Goal: Task Accomplishment & Management: Manage account settings

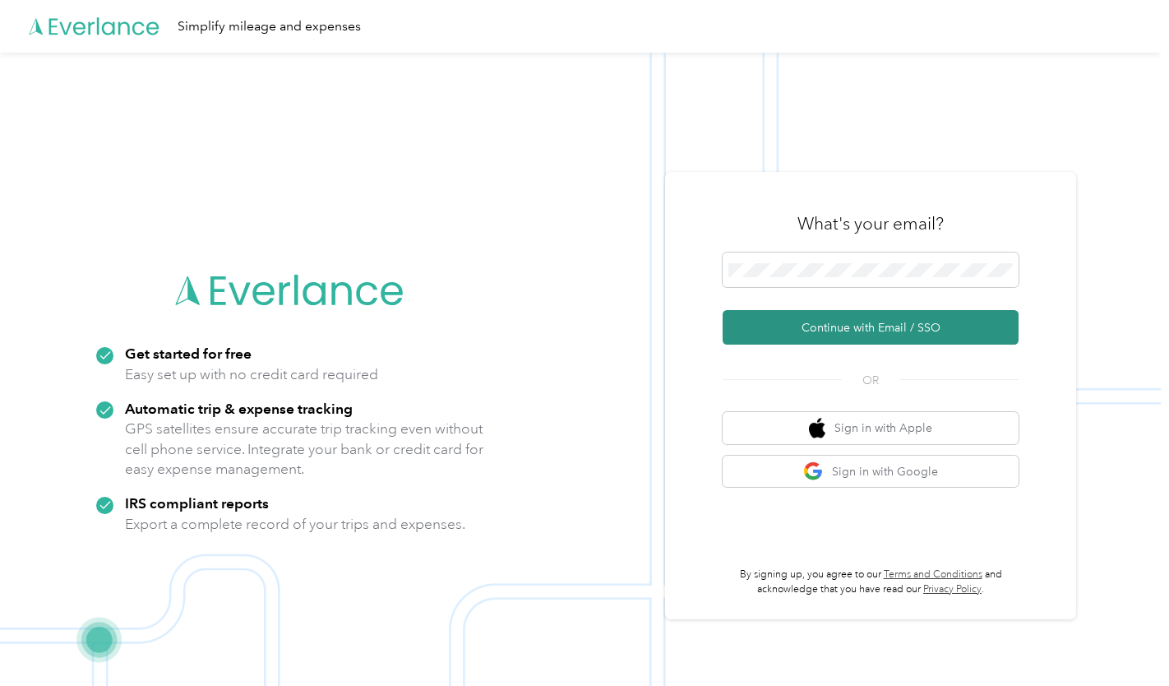
click at [812, 333] on button "Continue with Email / SSO" at bounding box center [871, 327] width 296 height 35
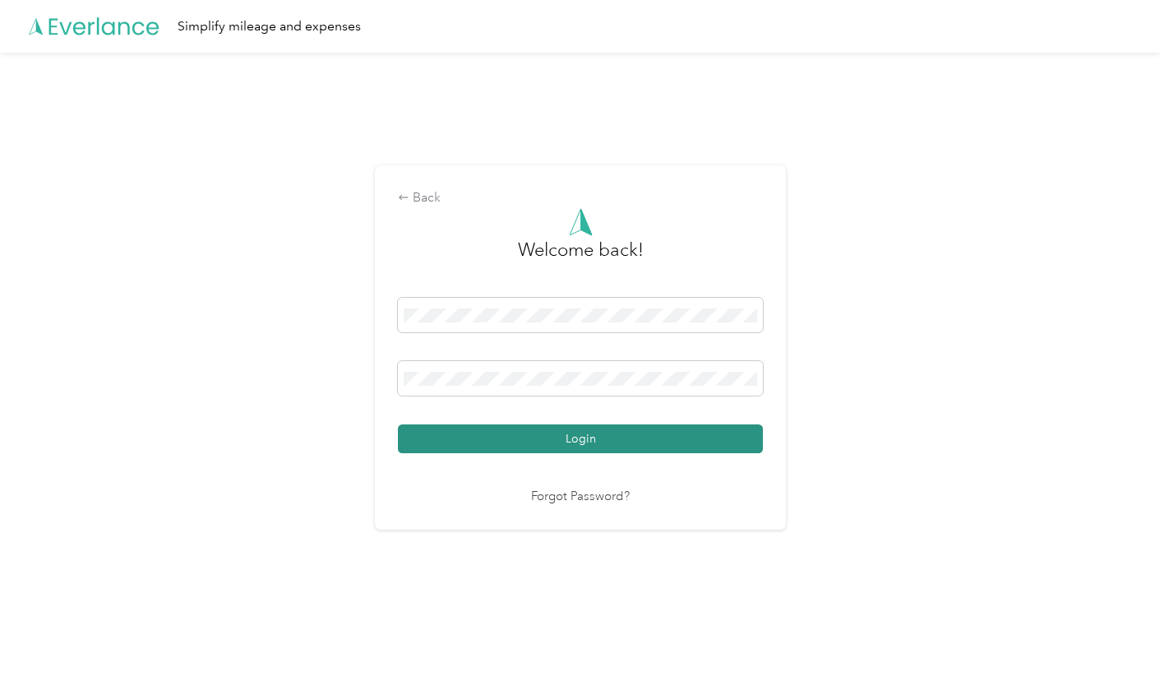
click at [663, 438] on button "Login" at bounding box center [580, 438] width 365 height 29
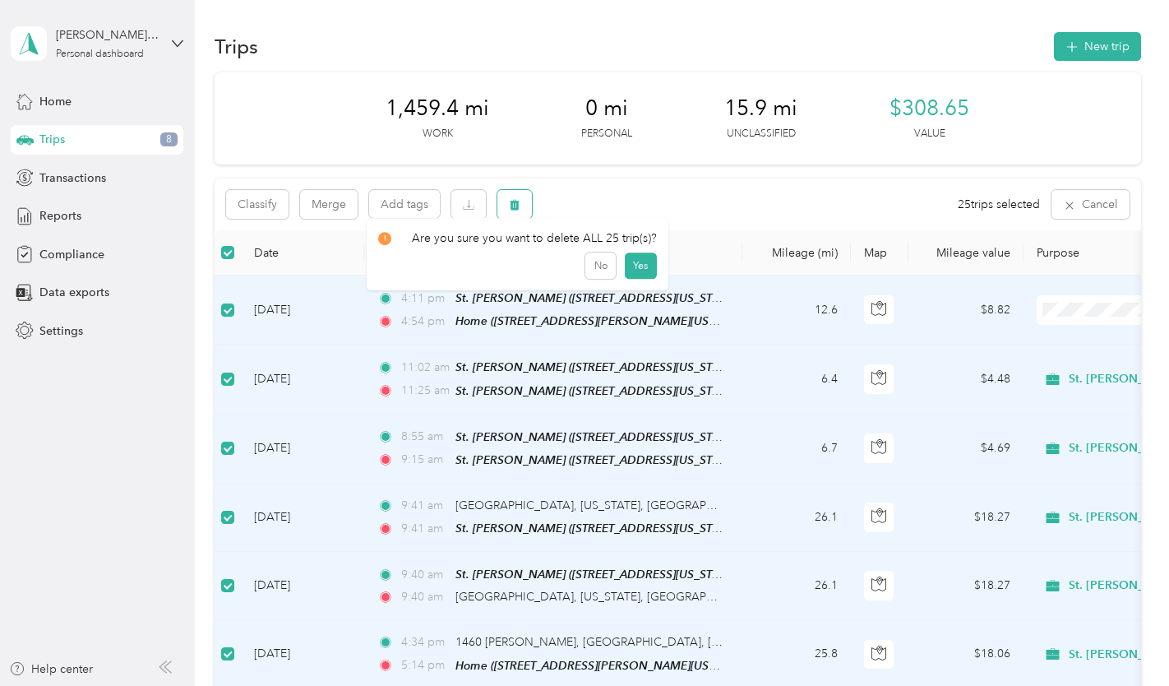
click at [508, 205] on button "button" at bounding box center [515, 204] width 35 height 29
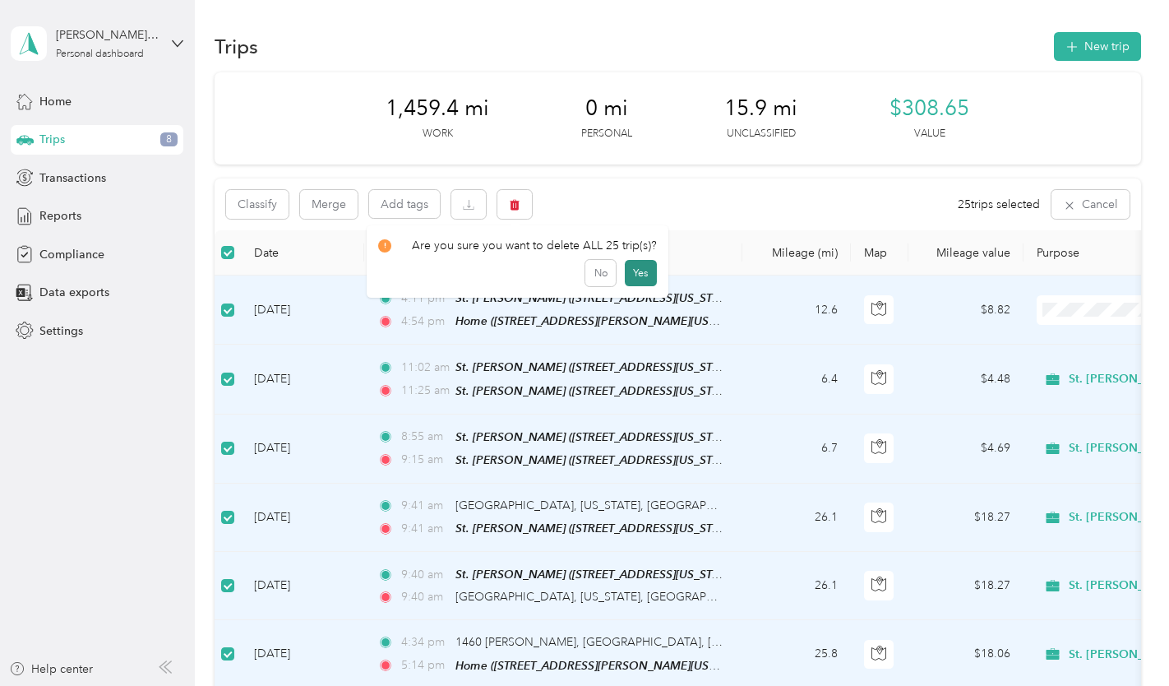
click at [634, 275] on button "Yes" at bounding box center [641, 273] width 32 height 26
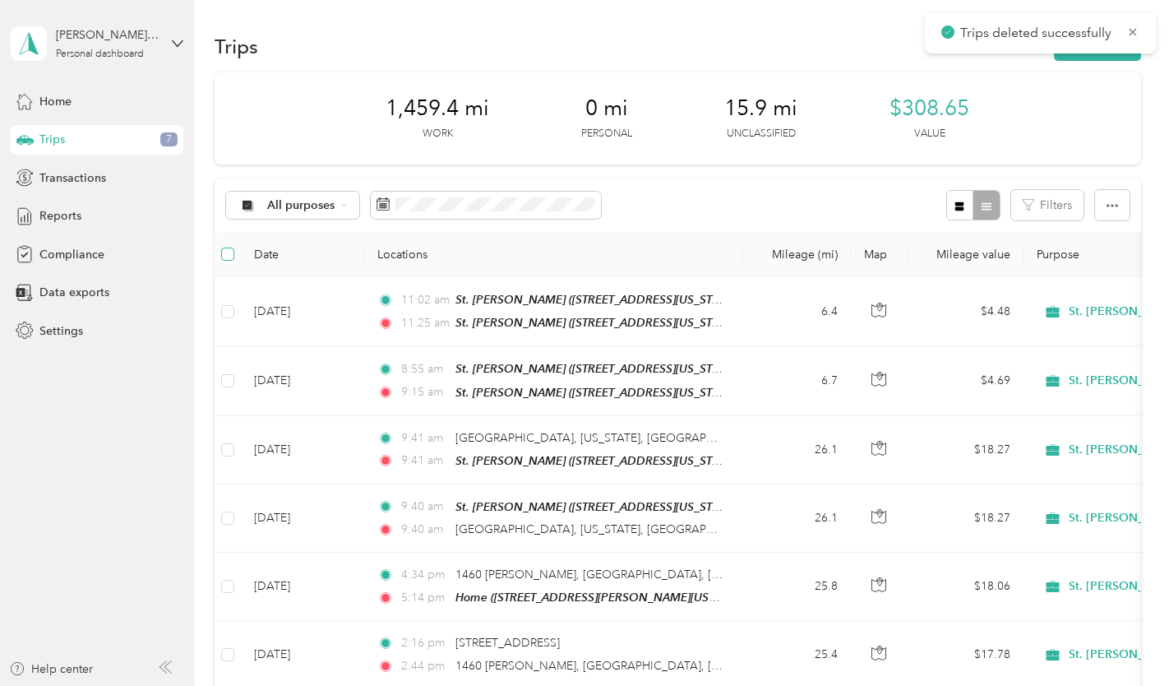
click at [227, 247] on label at bounding box center [227, 254] width 13 height 18
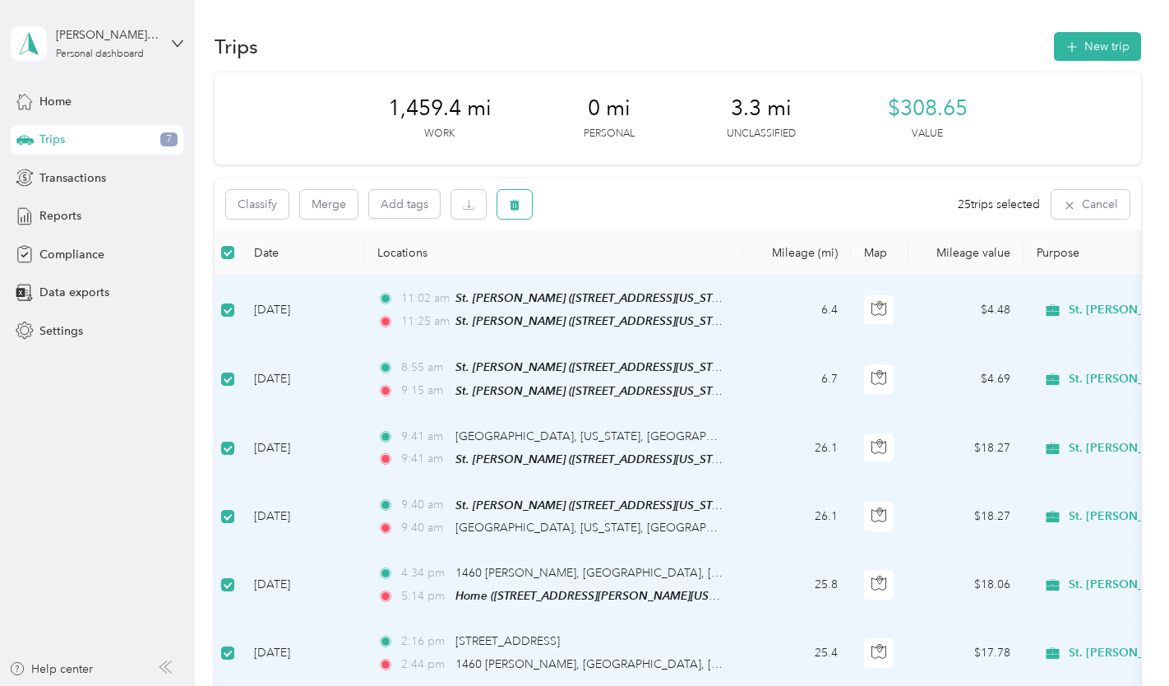
click at [526, 208] on button "button" at bounding box center [515, 204] width 35 height 29
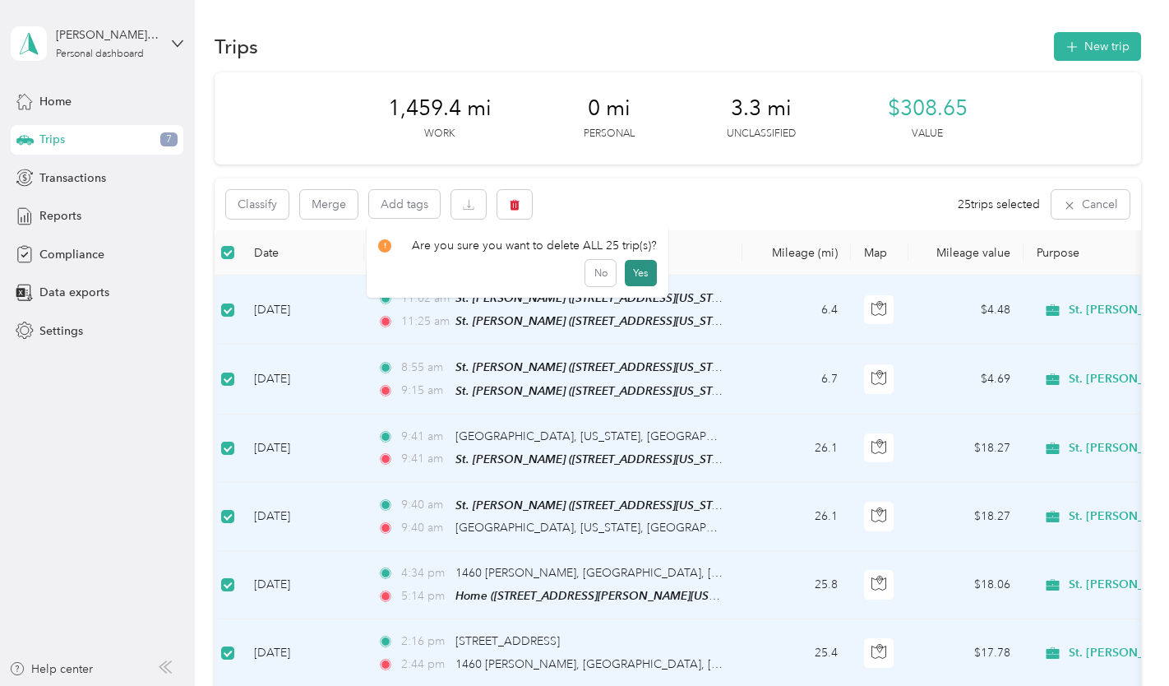
click at [636, 274] on button "Yes" at bounding box center [641, 273] width 32 height 26
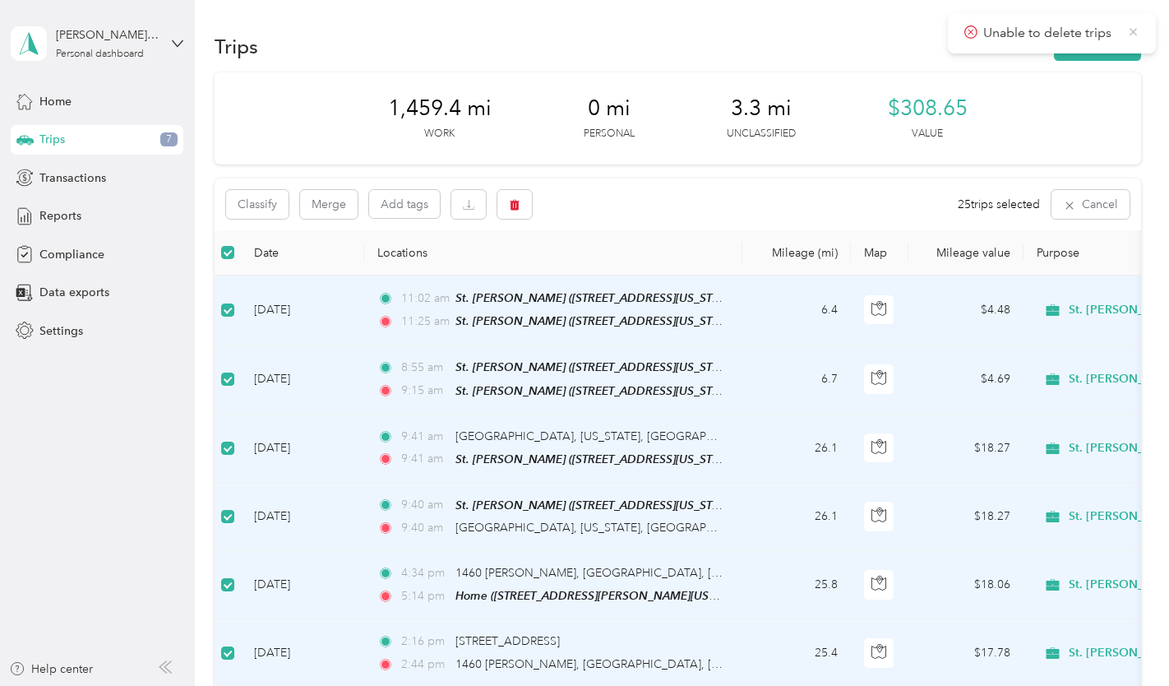
click at [1139, 31] on div "Unable to delete trips" at bounding box center [1052, 33] width 208 height 40
click at [258, 202] on button "Classify" at bounding box center [257, 204] width 62 height 29
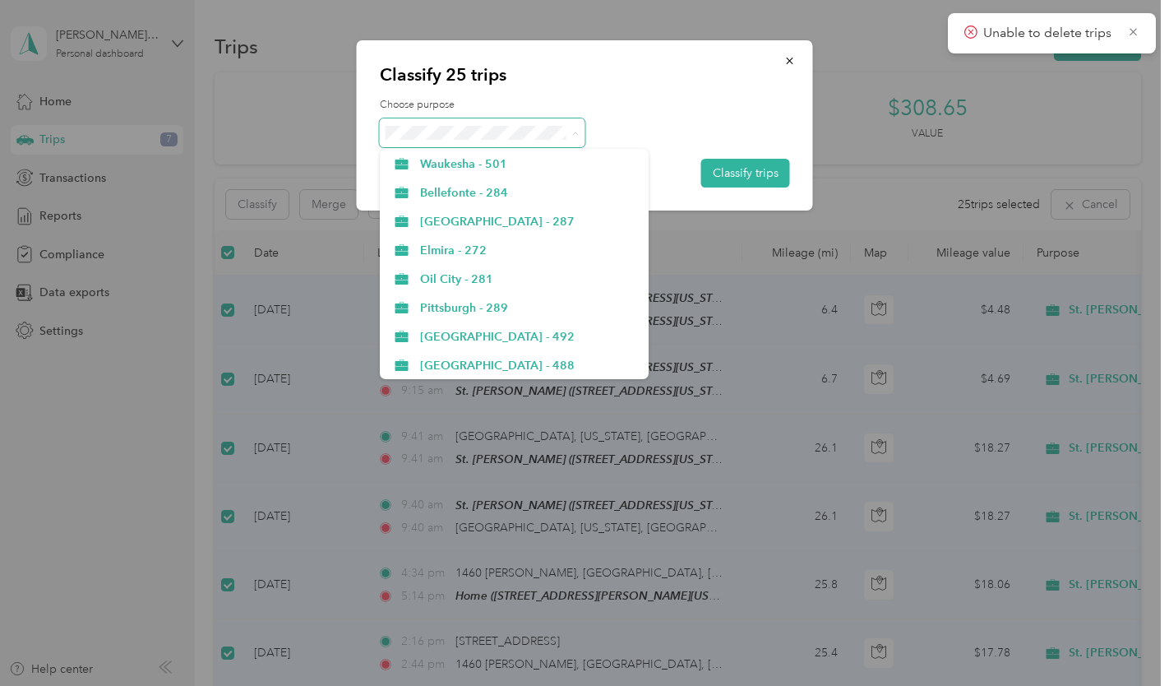
scroll to position [329, 0]
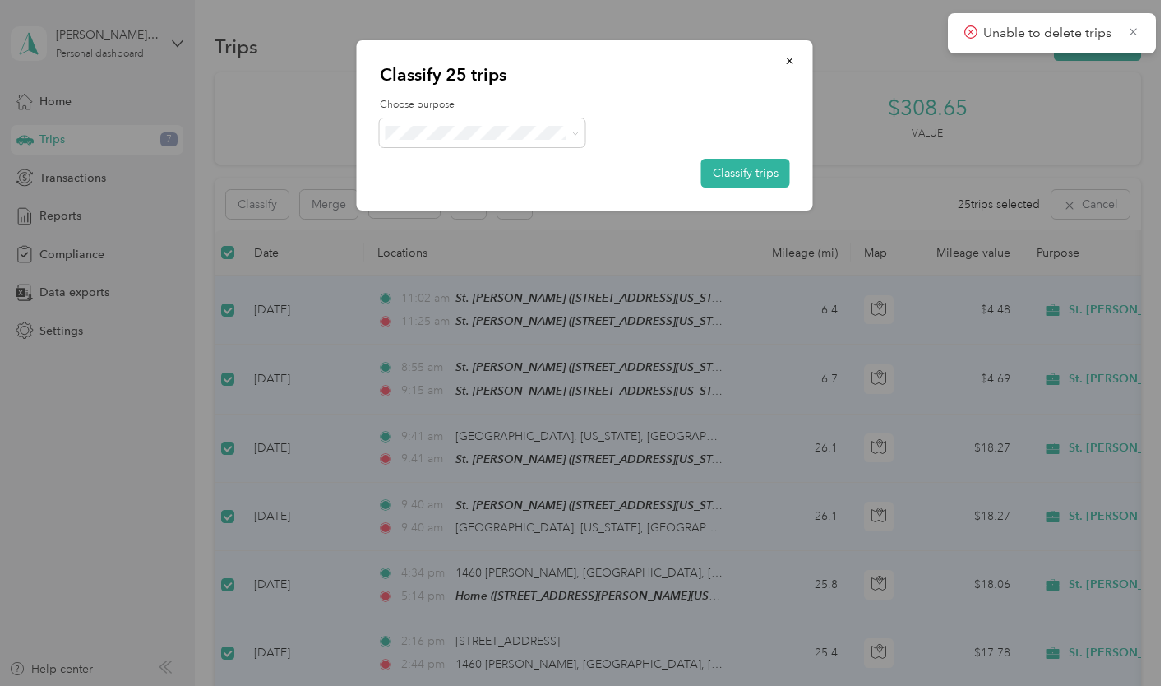
click at [456, 234] on span "St. [PERSON_NAME] - 457" at bounding box center [528, 236] width 217 height 17
click at [738, 178] on button "Classify trips" at bounding box center [745, 173] width 89 height 29
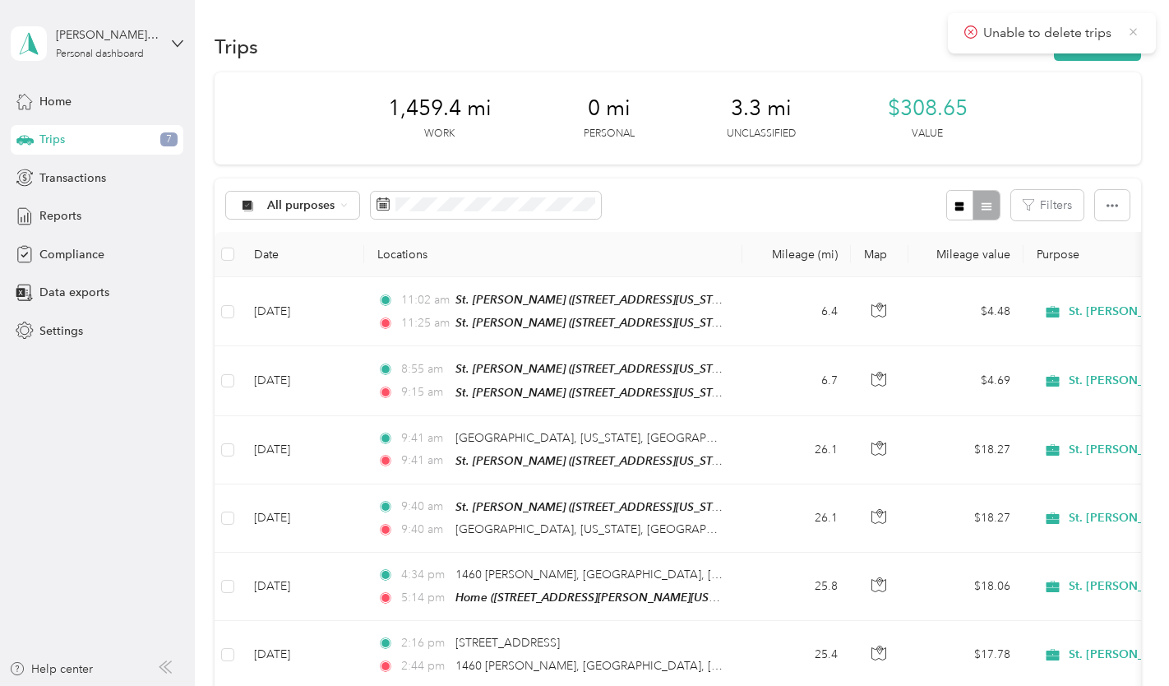
click at [1136, 25] on icon at bounding box center [1133, 32] width 13 height 15
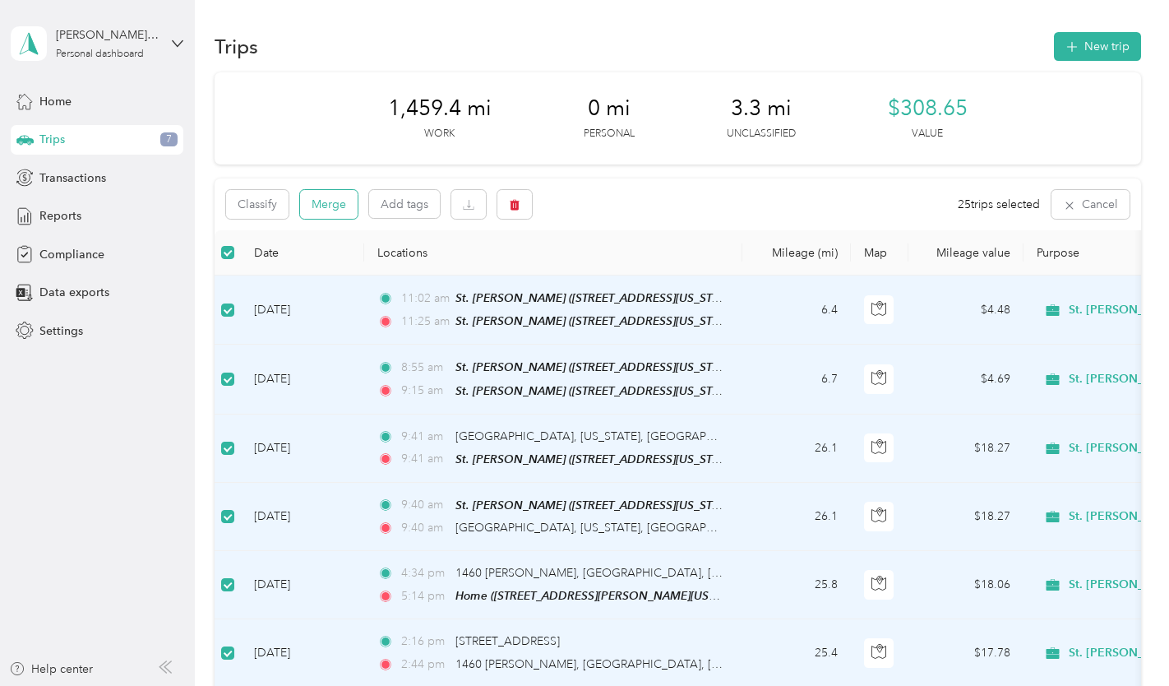
click at [323, 209] on button "Merge" at bounding box center [329, 204] width 58 height 29
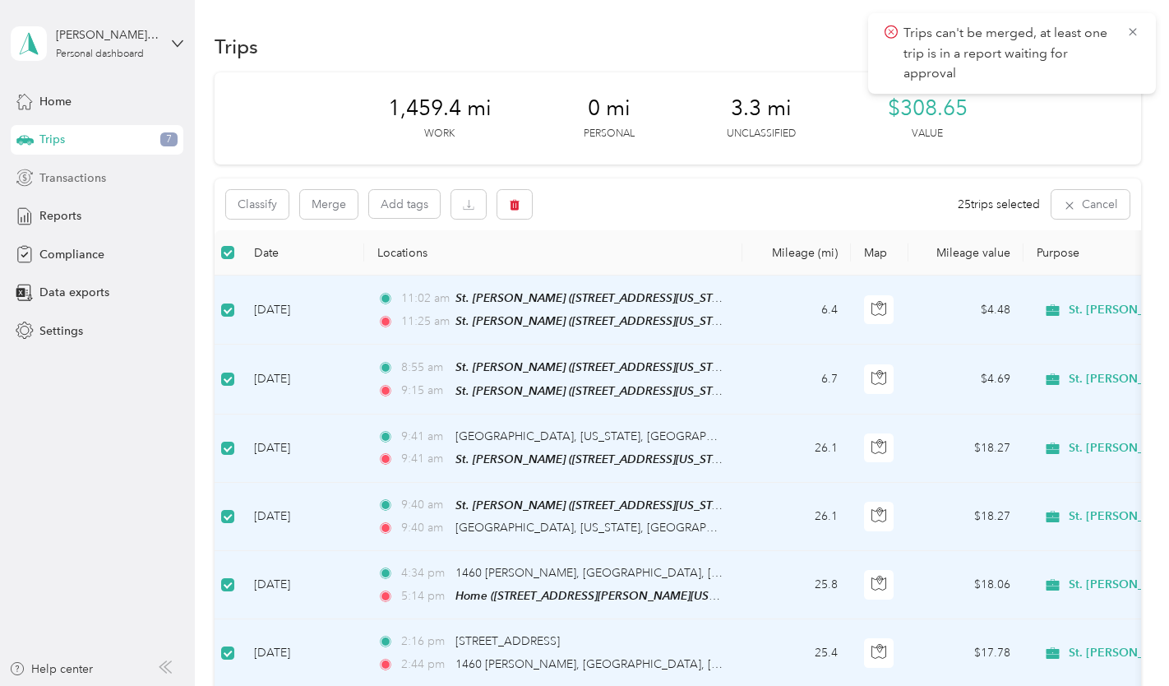
click at [74, 175] on span "Transactions" at bounding box center [72, 177] width 67 height 17
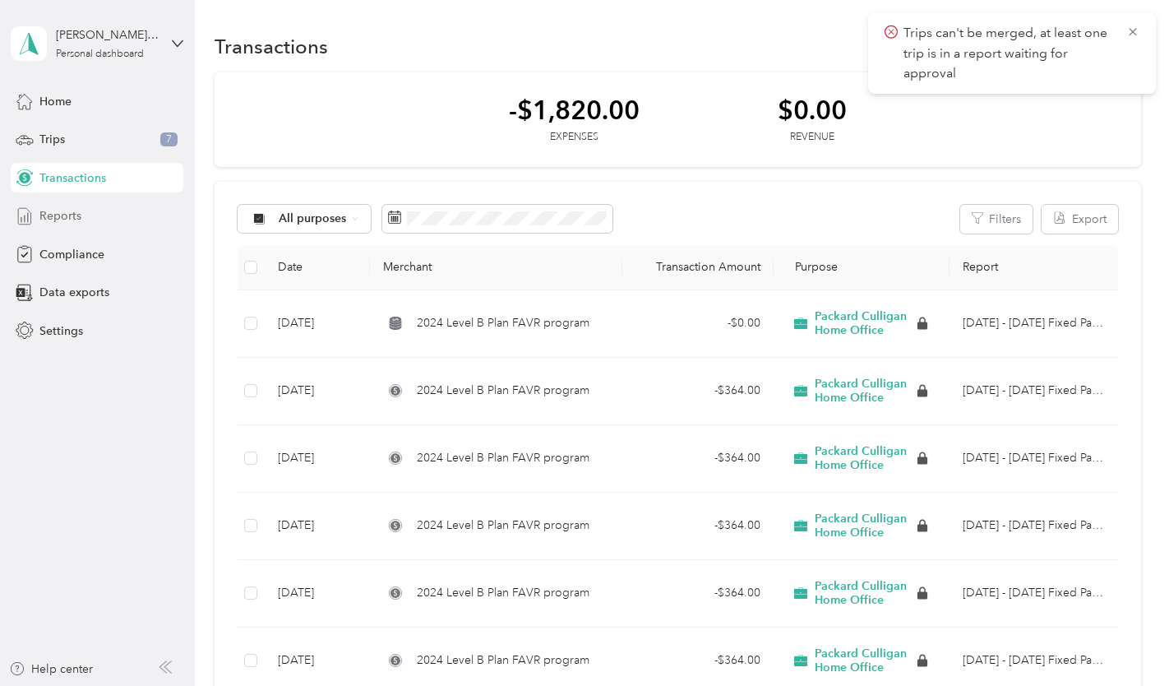
click at [62, 213] on span "Reports" at bounding box center [60, 215] width 42 height 17
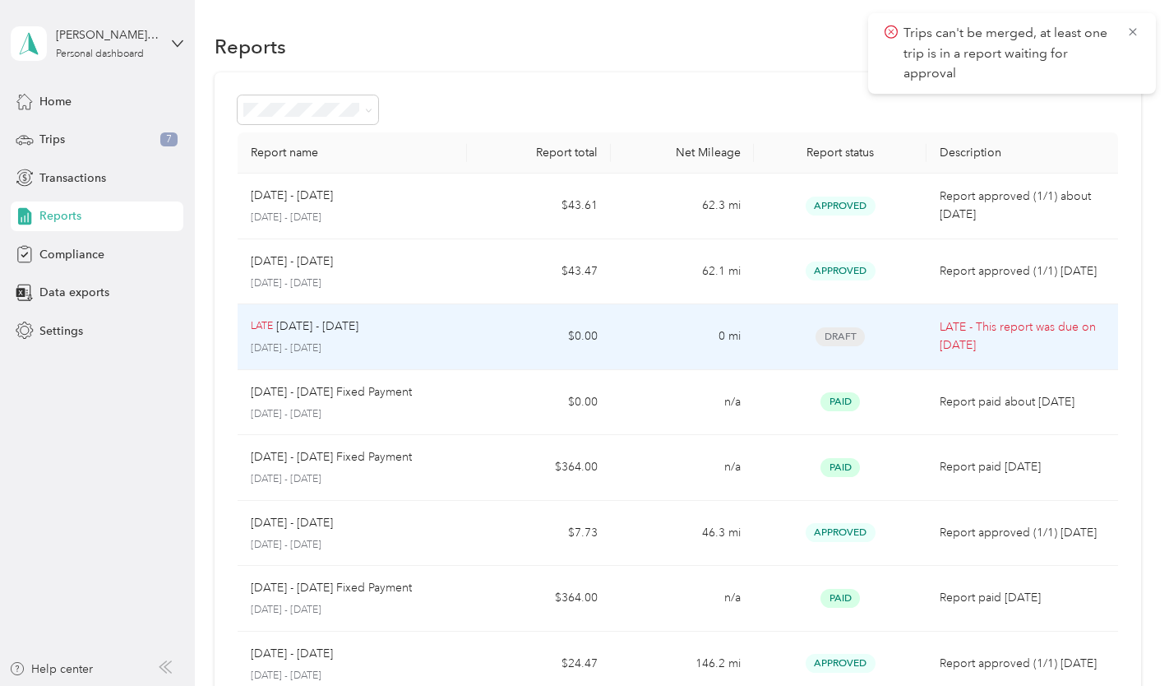
click at [837, 338] on span "Draft" at bounding box center [840, 336] width 49 height 19
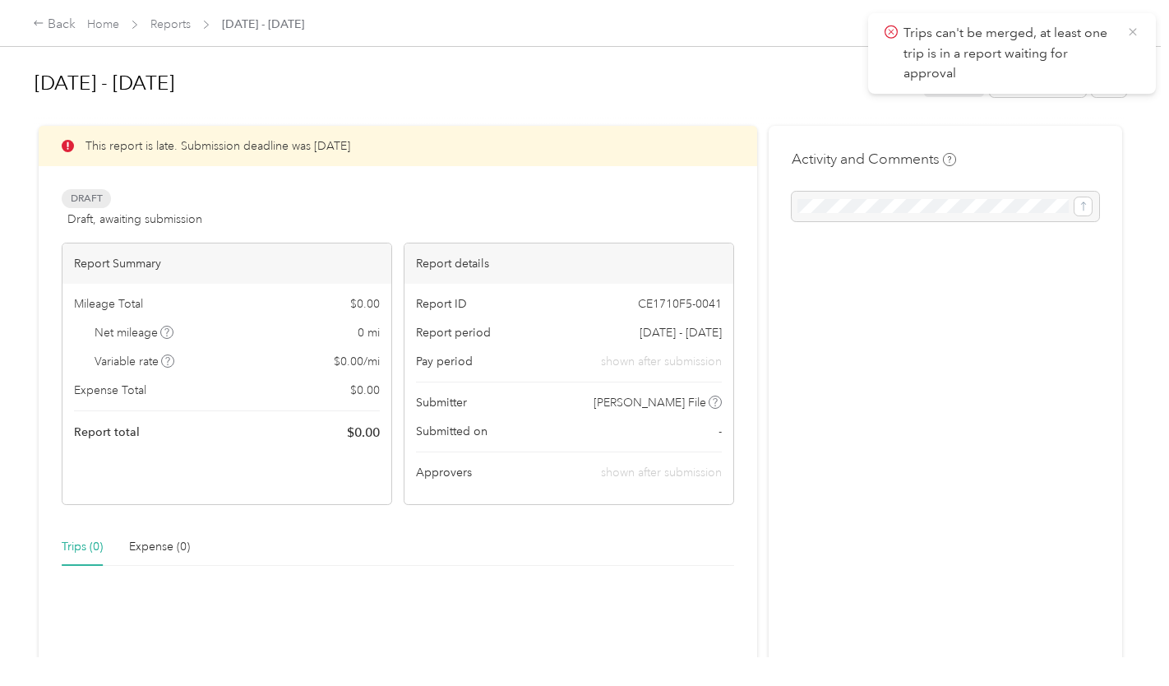
click at [1138, 27] on icon at bounding box center [1133, 32] width 13 height 15
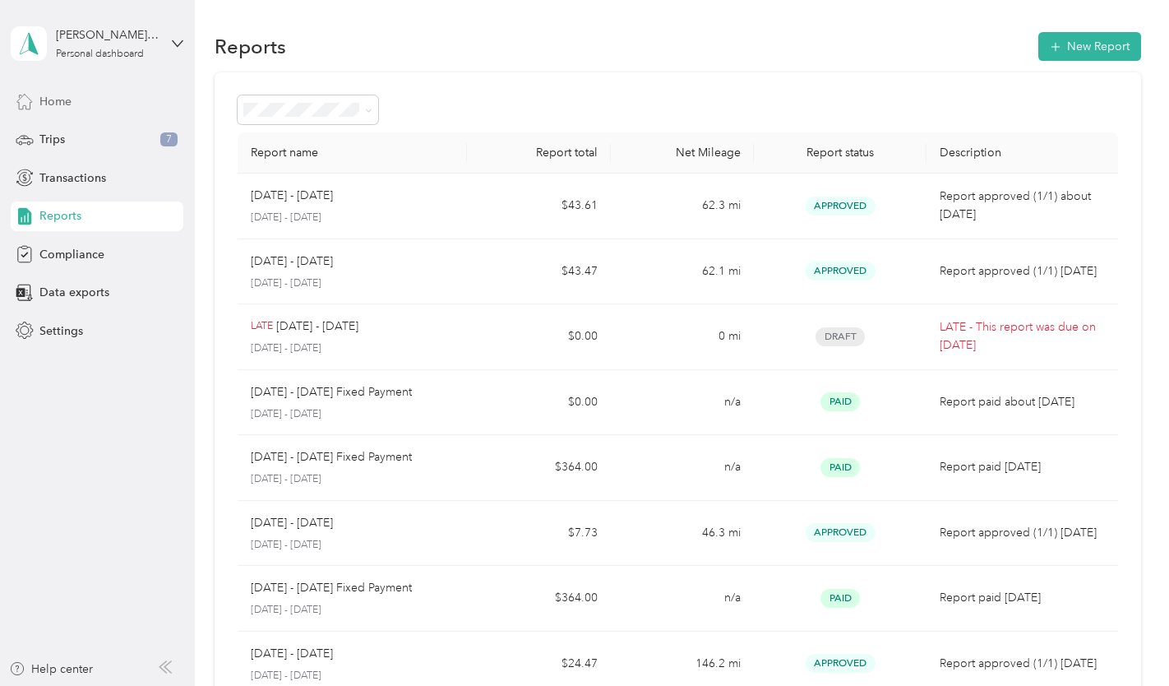
click at [54, 100] on span "Home" at bounding box center [55, 101] width 32 height 17
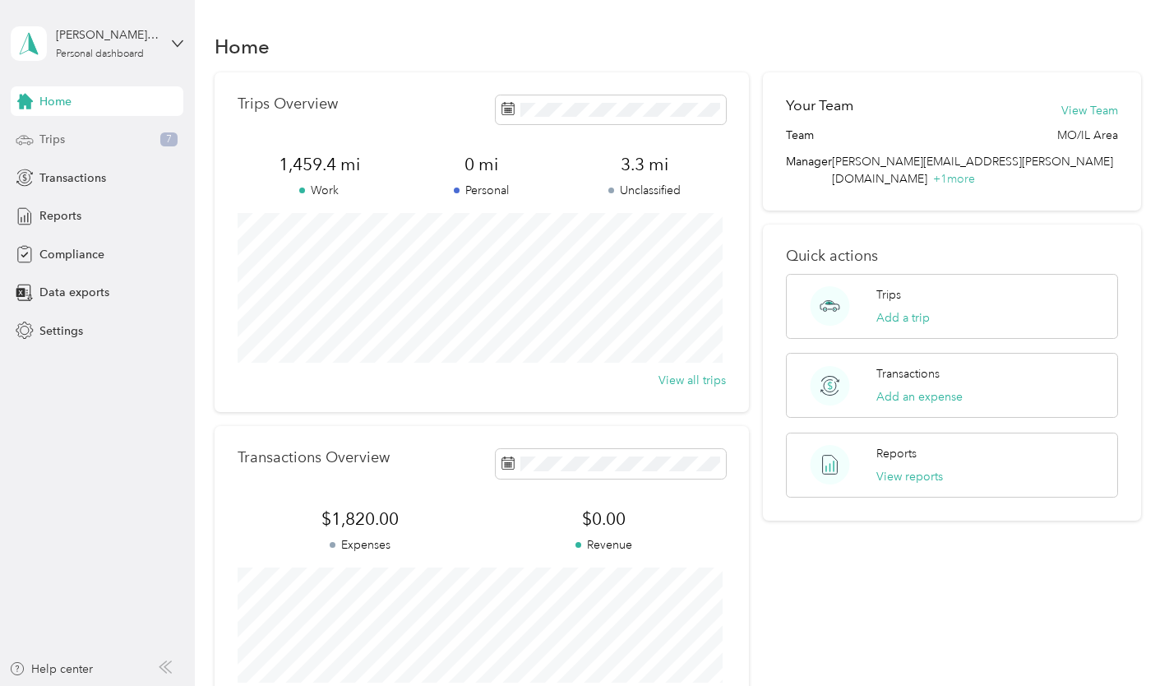
click at [49, 137] on span "Trips" at bounding box center [51, 139] width 25 height 17
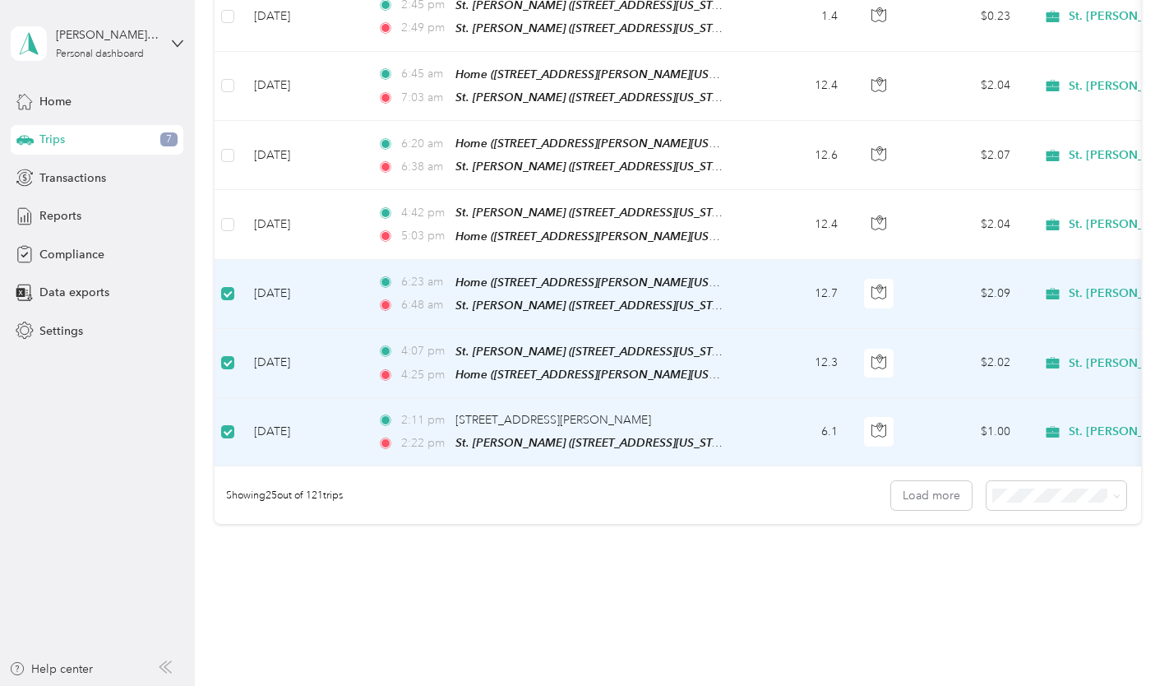
scroll to position [1510, 0]
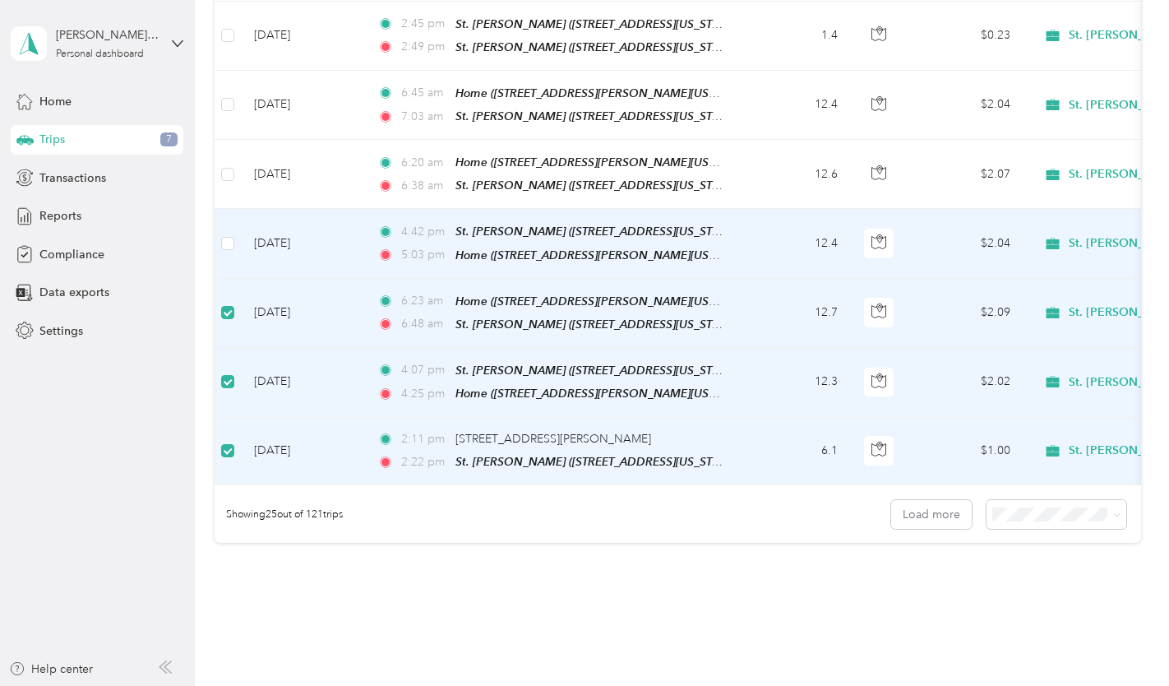
click at [219, 227] on td at bounding box center [228, 243] width 26 height 69
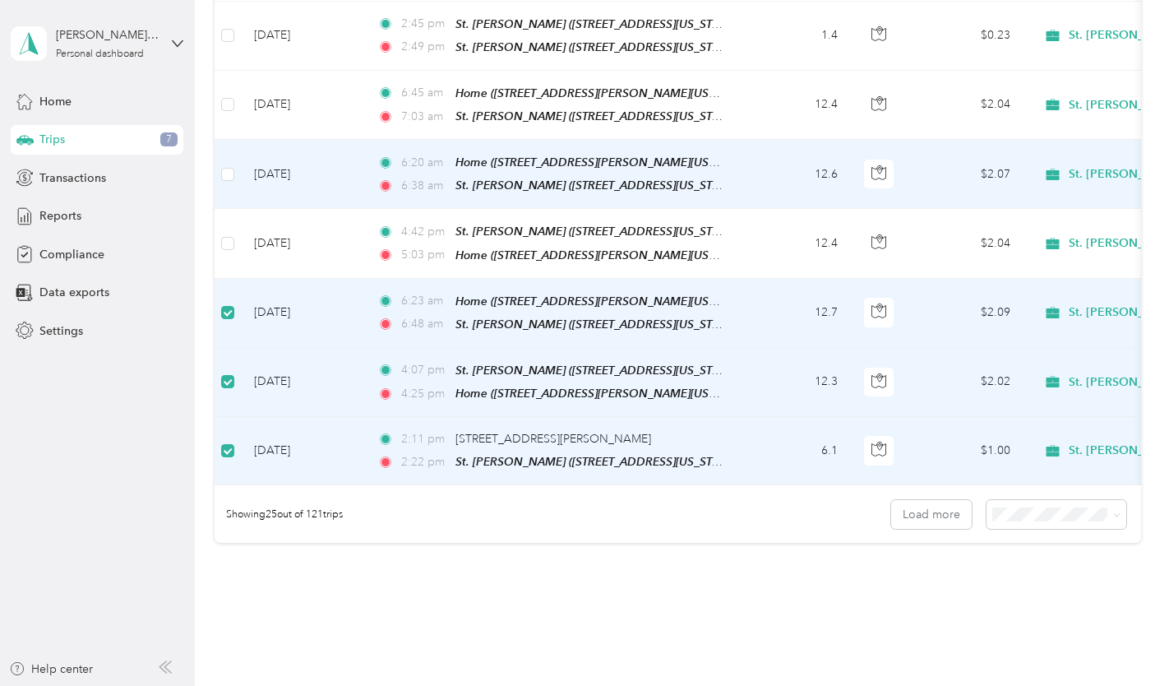
click at [228, 173] on td at bounding box center [228, 174] width 26 height 69
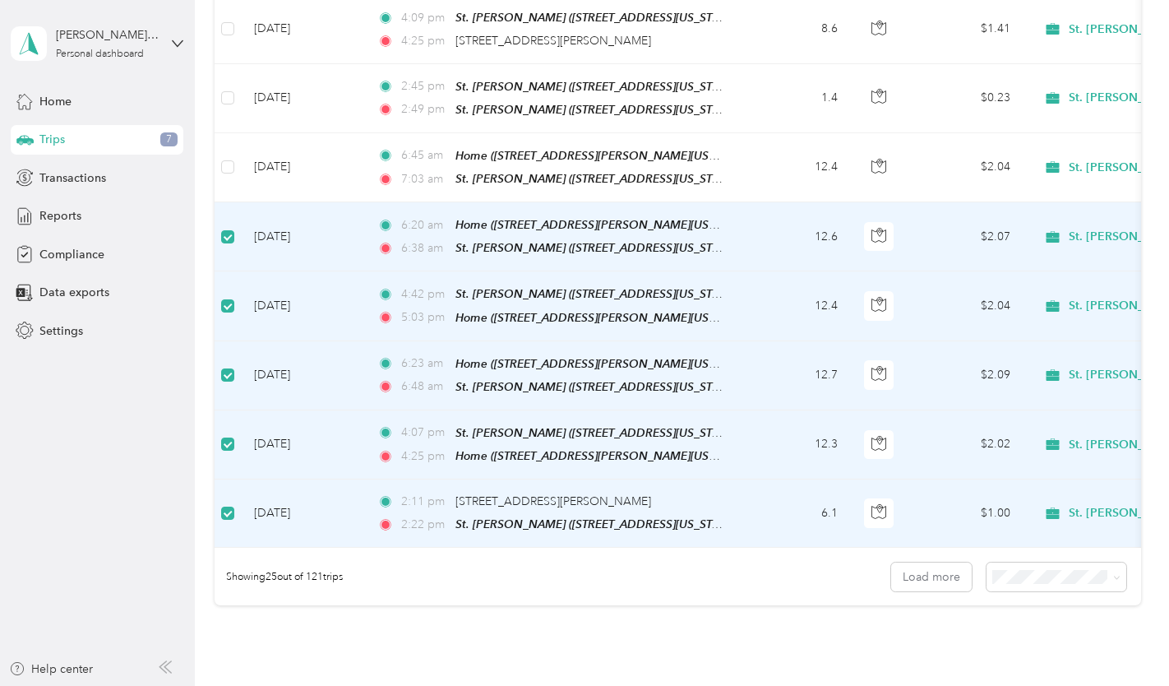
scroll to position [1345, 0]
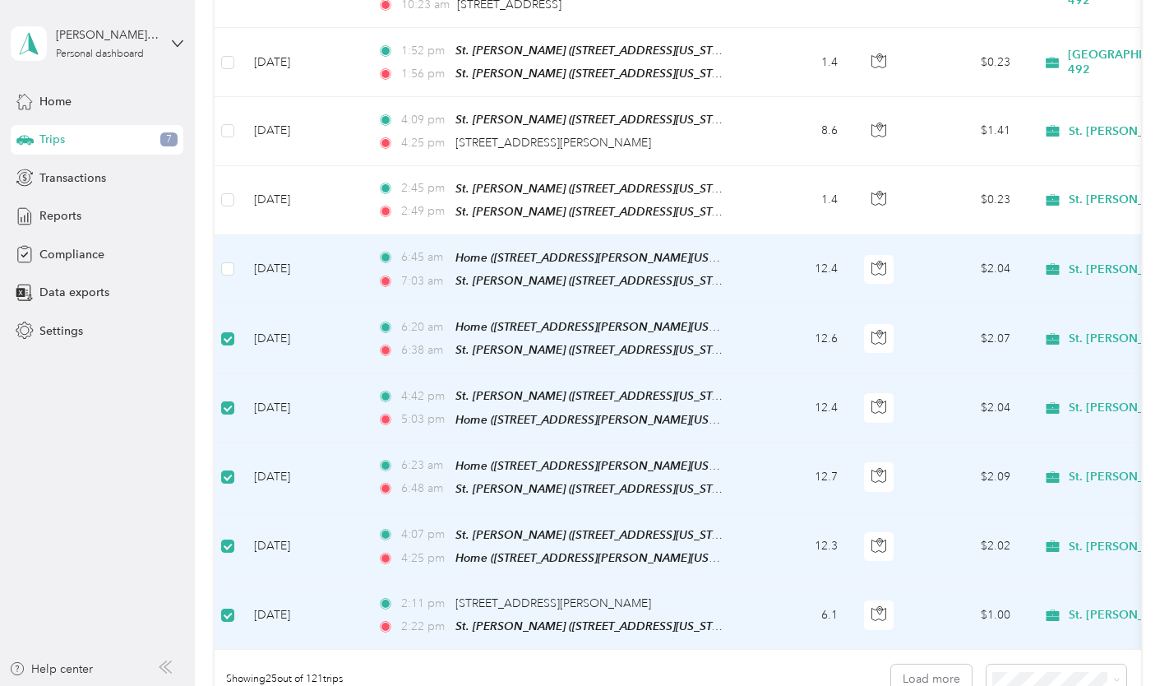
click at [220, 248] on td at bounding box center [228, 269] width 26 height 69
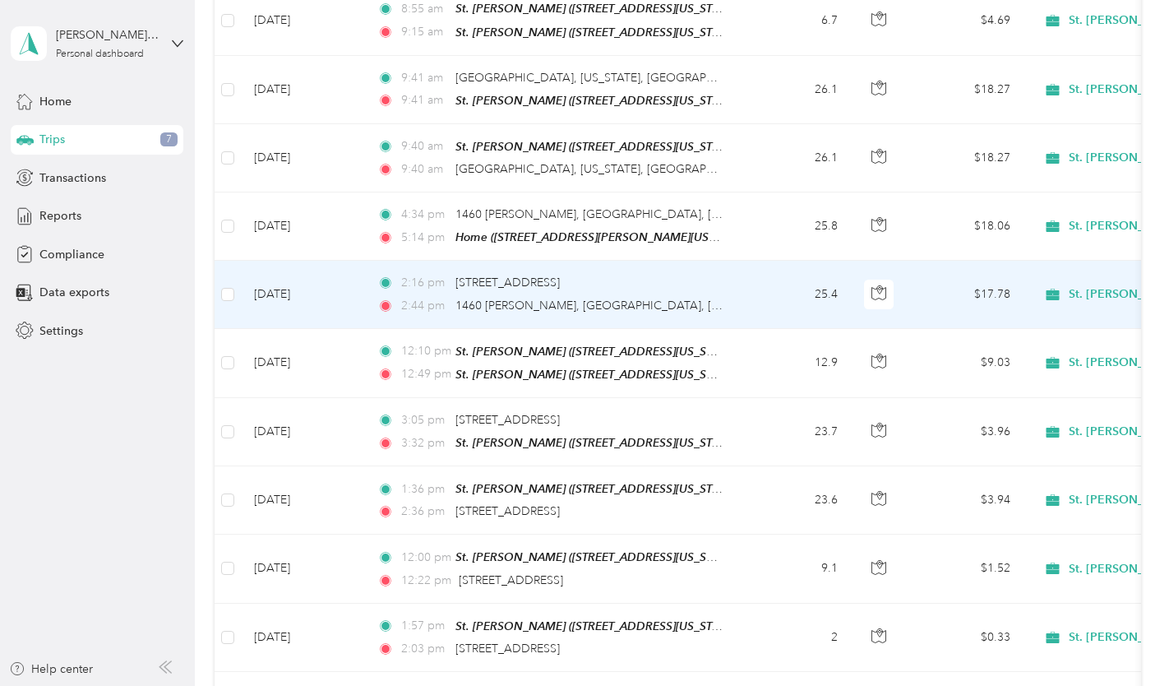
scroll to position [0, 0]
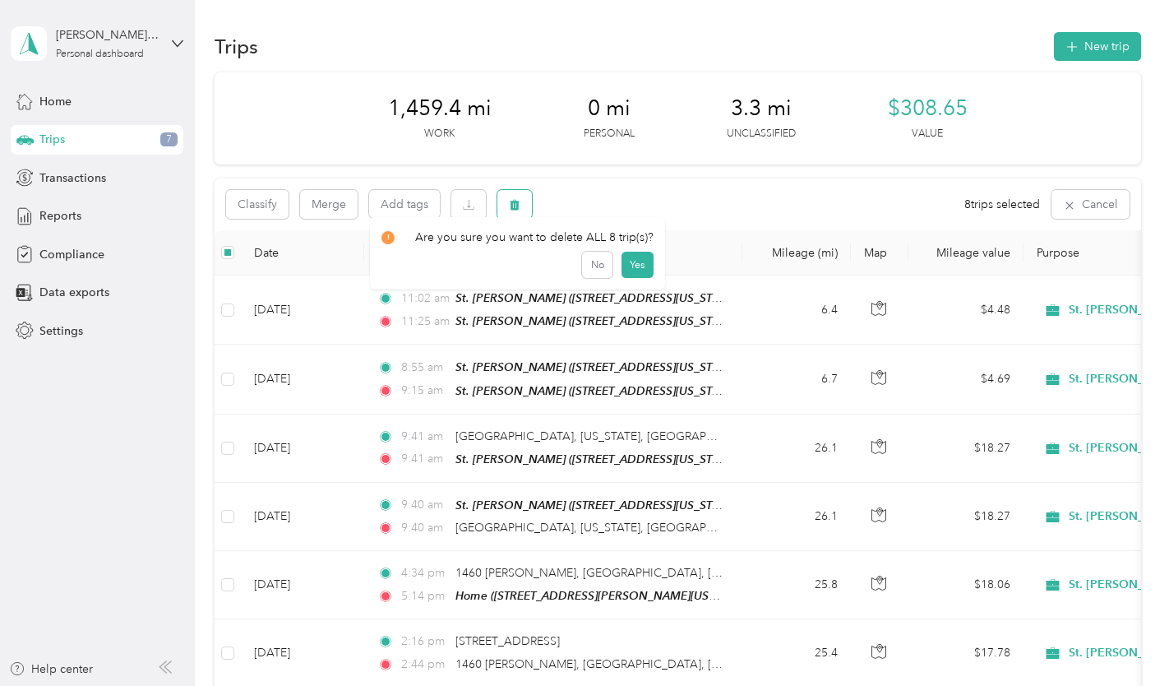
click at [522, 206] on button "button" at bounding box center [515, 204] width 35 height 29
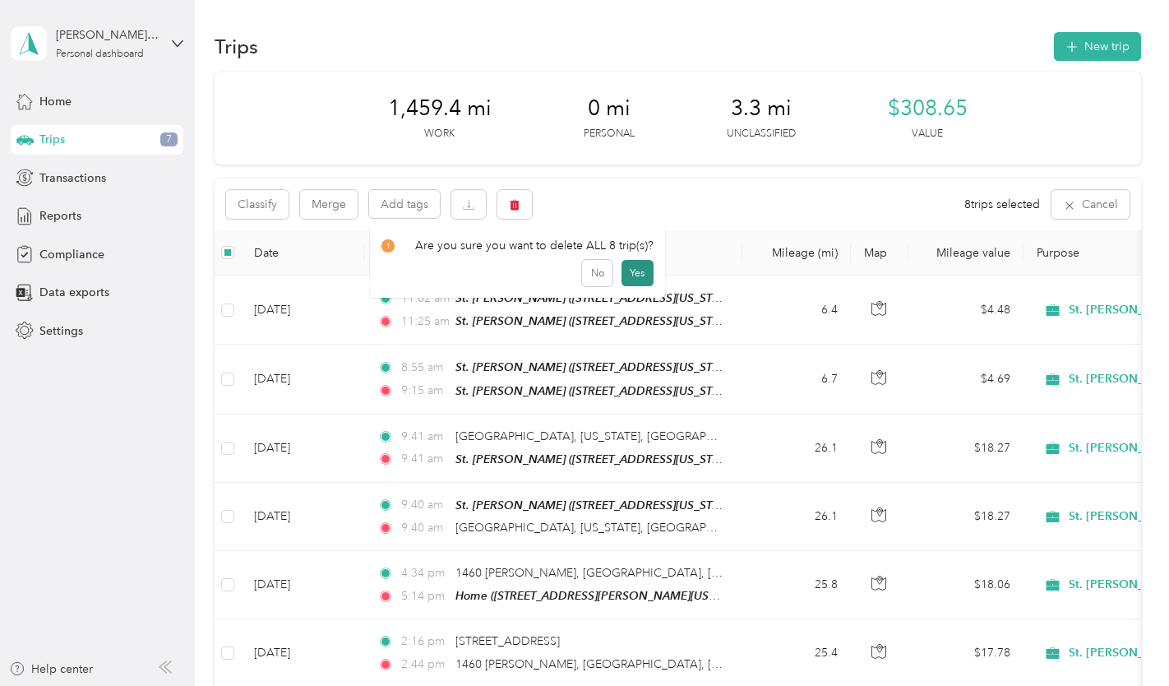
click at [628, 273] on button "Yes" at bounding box center [638, 273] width 32 height 26
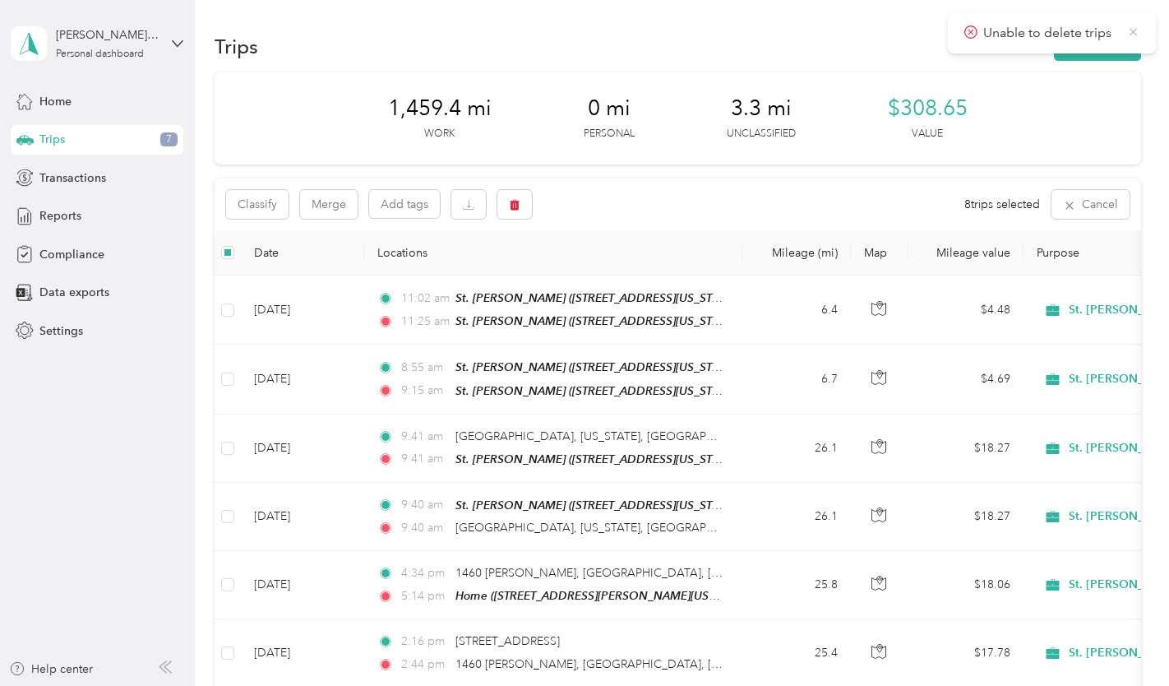
click at [1136, 25] on icon at bounding box center [1133, 32] width 13 height 15
click at [1080, 192] on button "Cancel" at bounding box center [1091, 204] width 78 height 29
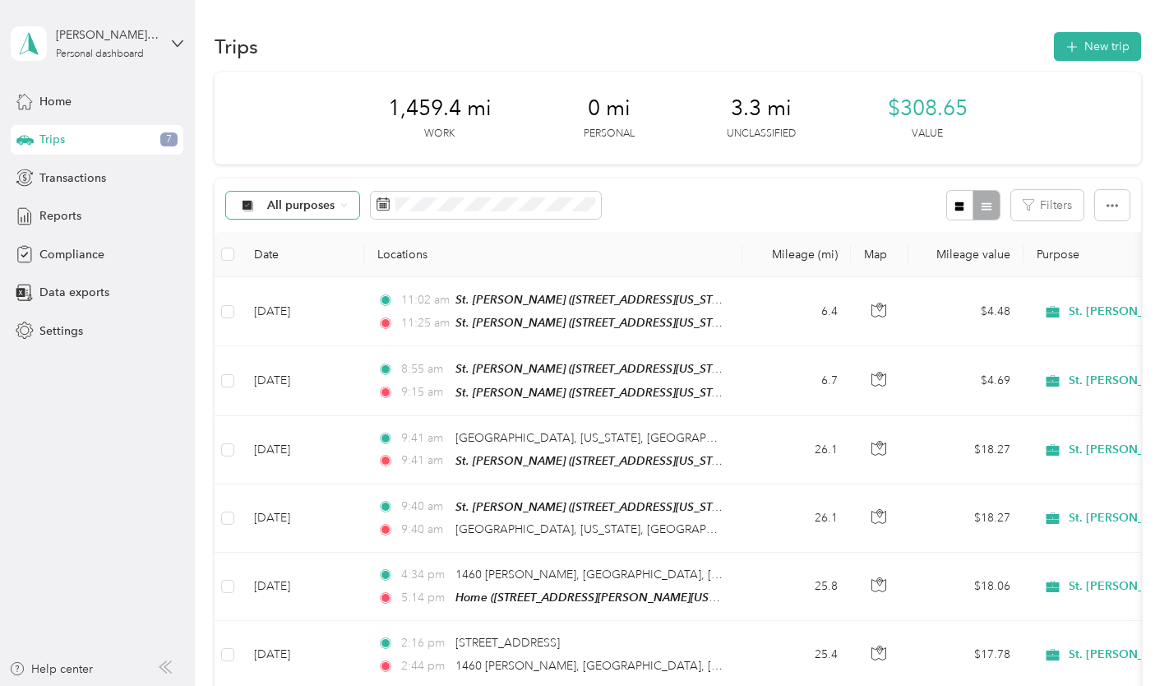
click at [293, 200] on span "All purposes" at bounding box center [301, 206] width 68 height 12
click at [817, 238] on th "Mileage (mi)" at bounding box center [797, 254] width 109 height 45
